Goal: Obtain resource: Download file/media

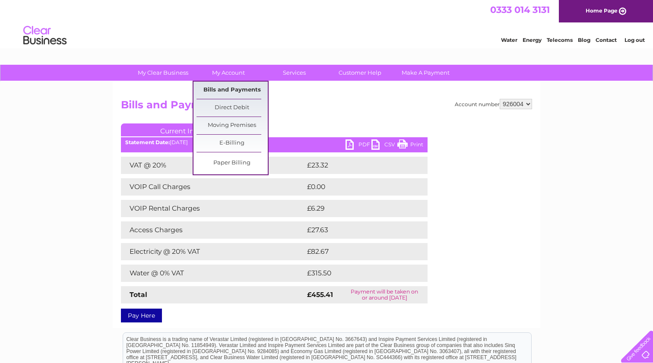
click at [225, 88] on link "Bills and Payments" at bounding box center [231, 90] width 71 height 17
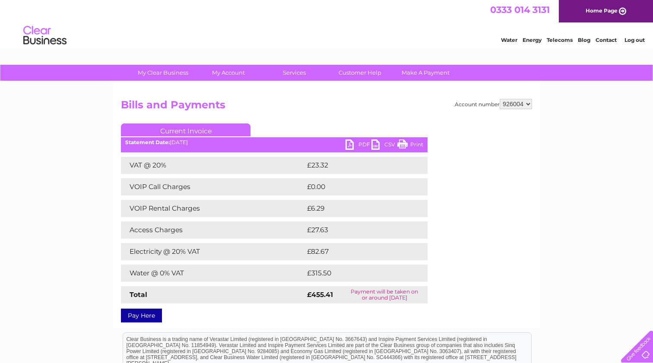
scroll to position [3, 0]
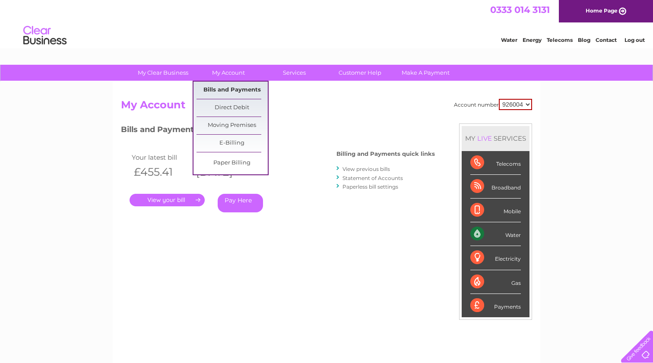
click at [230, 87] on link "Bills and Payments" at bounding box center [231, 90] width 71 height 17
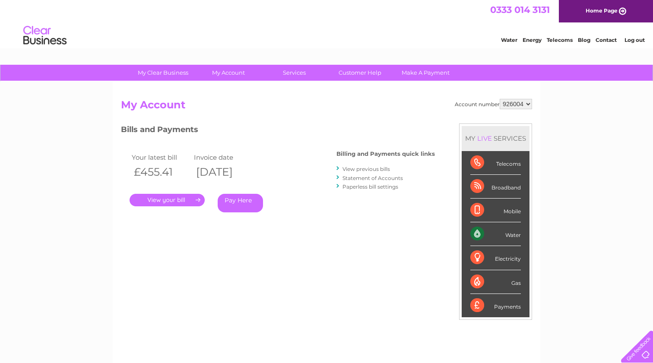
click at [175, 200] on link "." at bounding box center [167, 200] width 75 height 13
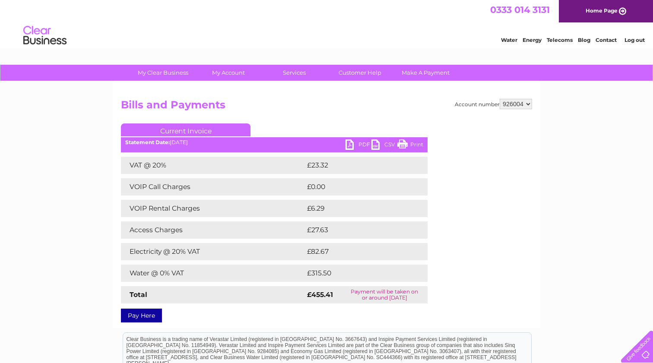
click at [350, 141] on link "PDF" at bounding box center [358, 145] width 26 height 13
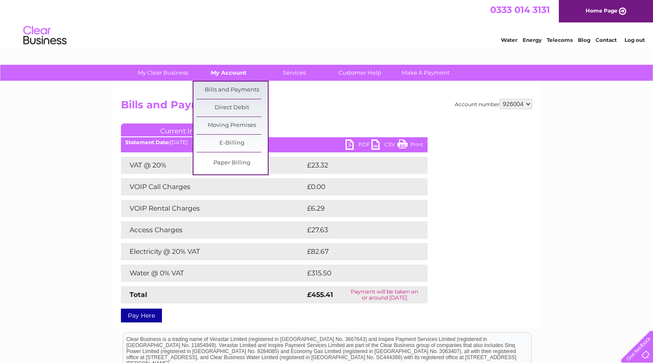
click at [238, 69] on link "My Account" at bounding box center [228, 73] width 71 height 16
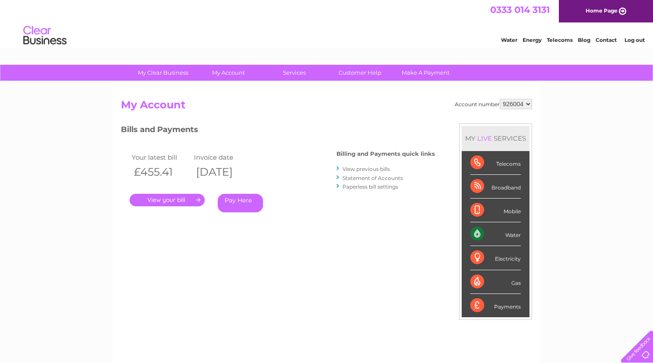
click at [477, 163] on div "Telecoms" at bounding box center [495, 163] width 51 height 24
